Goal: Task Accomplishment & Management: Use online tool/utility

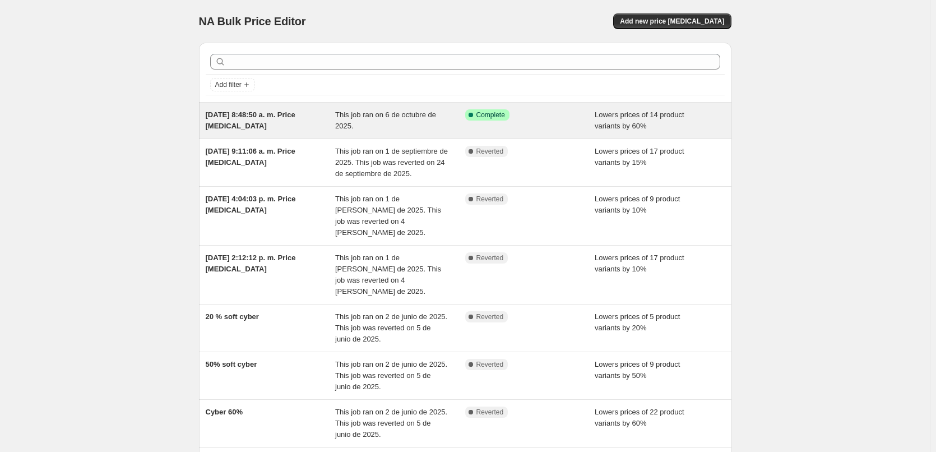
click at [427, 112] on span "This job ran on 6 de octubre de 2025." at bounding box center [385, 120] width 101 height 20
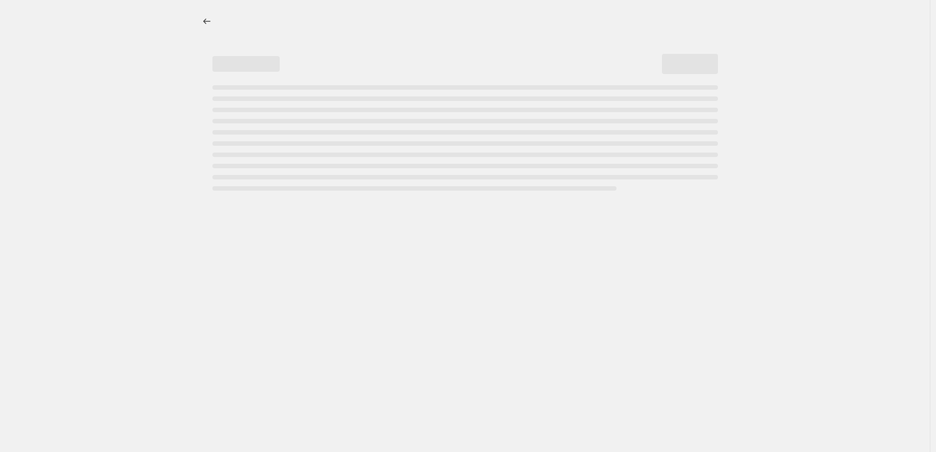
select select "percentage"
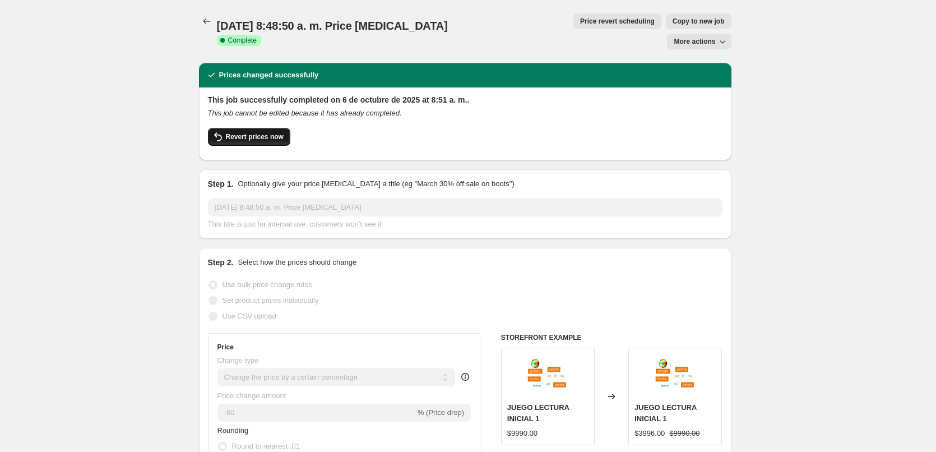
click at [234, 132] on span "Revert prices now" at bounding box center [255, 136] width 58 height 9
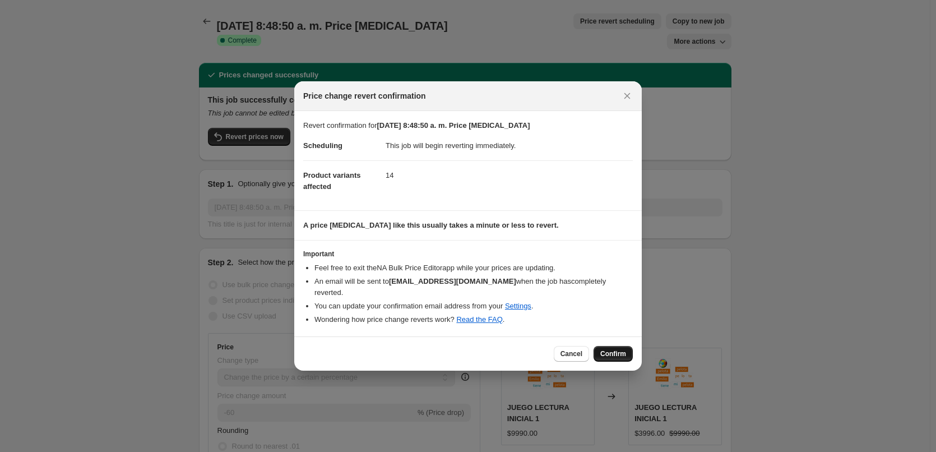
click at [616, 349] on span "Confirm" at bounding box center [613, 353] width 26 height 9
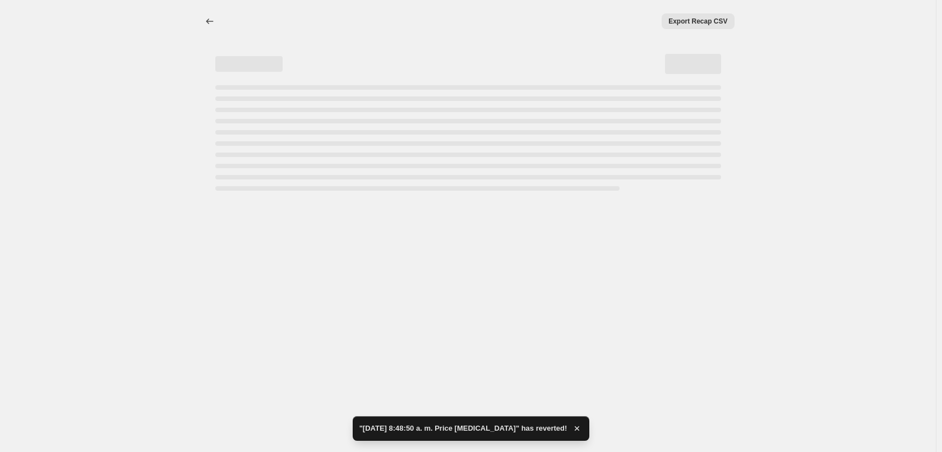
select select "percentage"
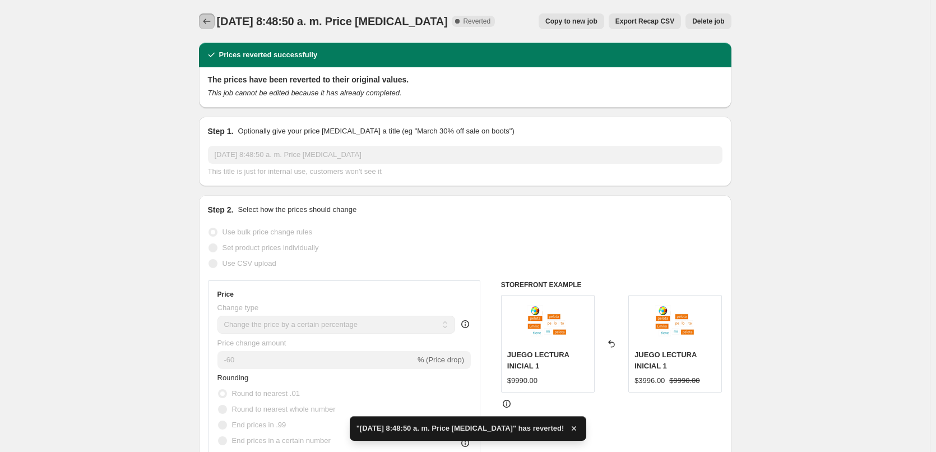
click at [207, 22] on icon "Price change jobs" at bounding box center [206, 21] width 7 height 6
